Goal: Find specific page/section

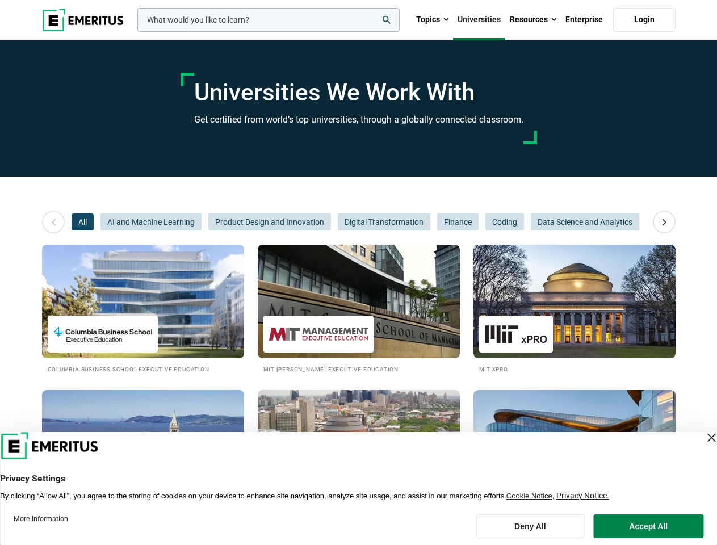
click at [269, 20] on input "woocommerce-product-search-field-0" at bounding box center [268, 20] width 262 height 24
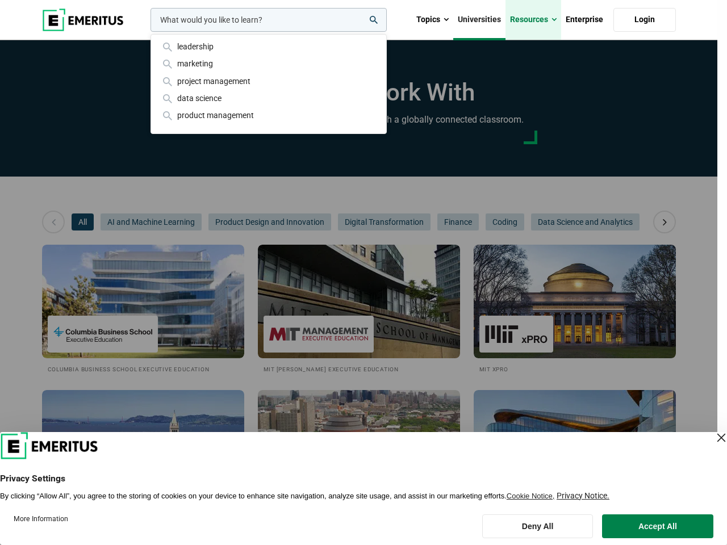
click at [533, 20] on link "Resources" at bounding box center [533, 20] width 56 height 40
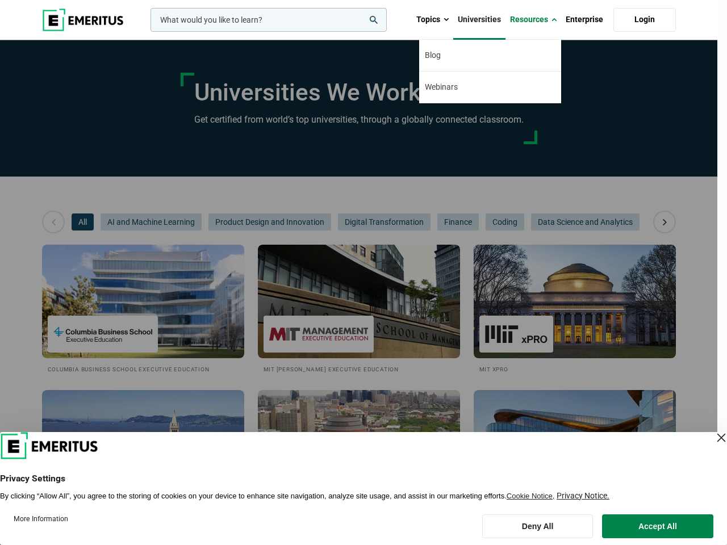
click at [148, 32] on div "leadership marketing project management data science product management" at bounding box center [267, 20] width 239 height 24
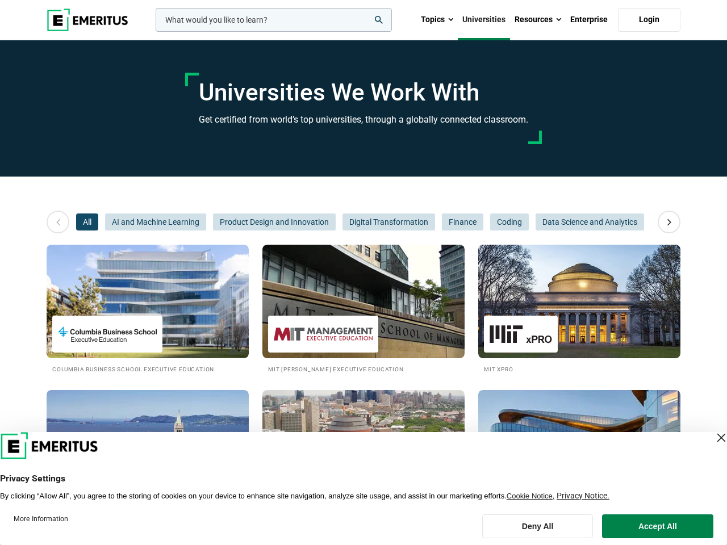
click at [665, 222] on icon at bounding box center [669, 222] width 20 height 20
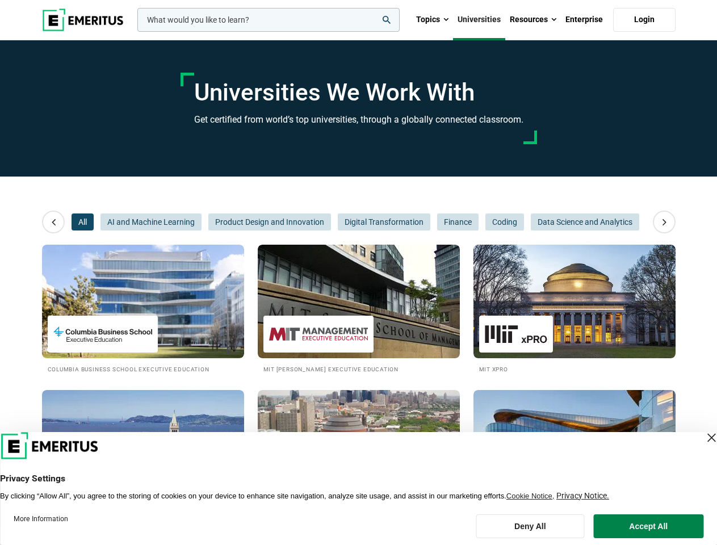
scroll to position [0, 170]
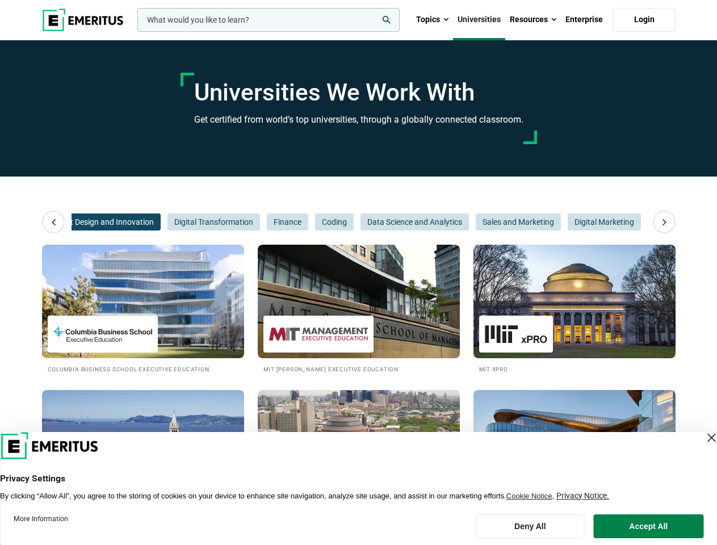
click at [82, 222] on span "Product Design and Innovation" at bounding box center [99, 222] width 123 height 17
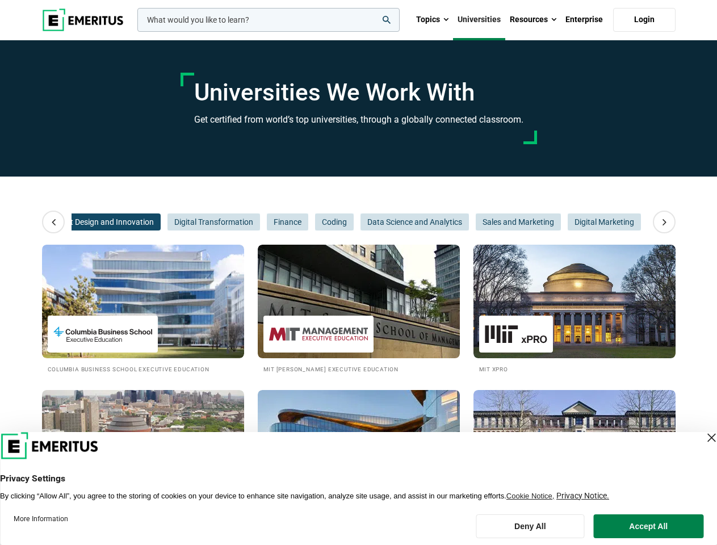
click at [151, 222] on span "Product Design and Innovation" at bounding box center [99, 222] width 123 height 17
click at [270, 222] on span "Finance" at bounding box center [287, 222] width 41 height 17
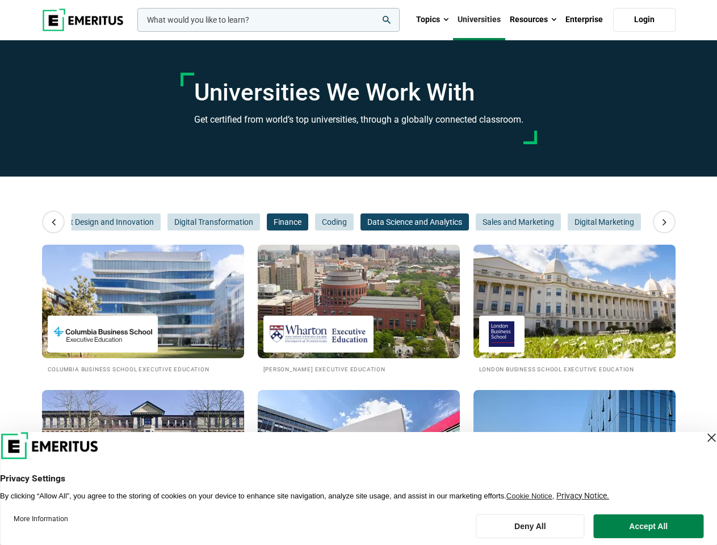
click at [383, 222] on span "Data Science and Analytics" at bounding box center [415, 222] width 108 height 17
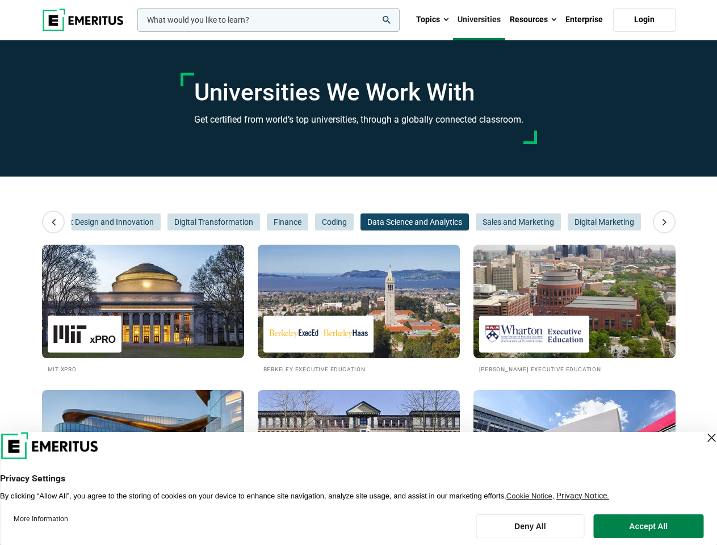
click at [457, 222] on span "Data Science and Analytics" at bounding box center [415, 222] width 108 height 17
click at [504, 222] on span "Sales and Marketing" at bounding box center [518, 222] width 85 height 17
